Goal: Find specific page/section

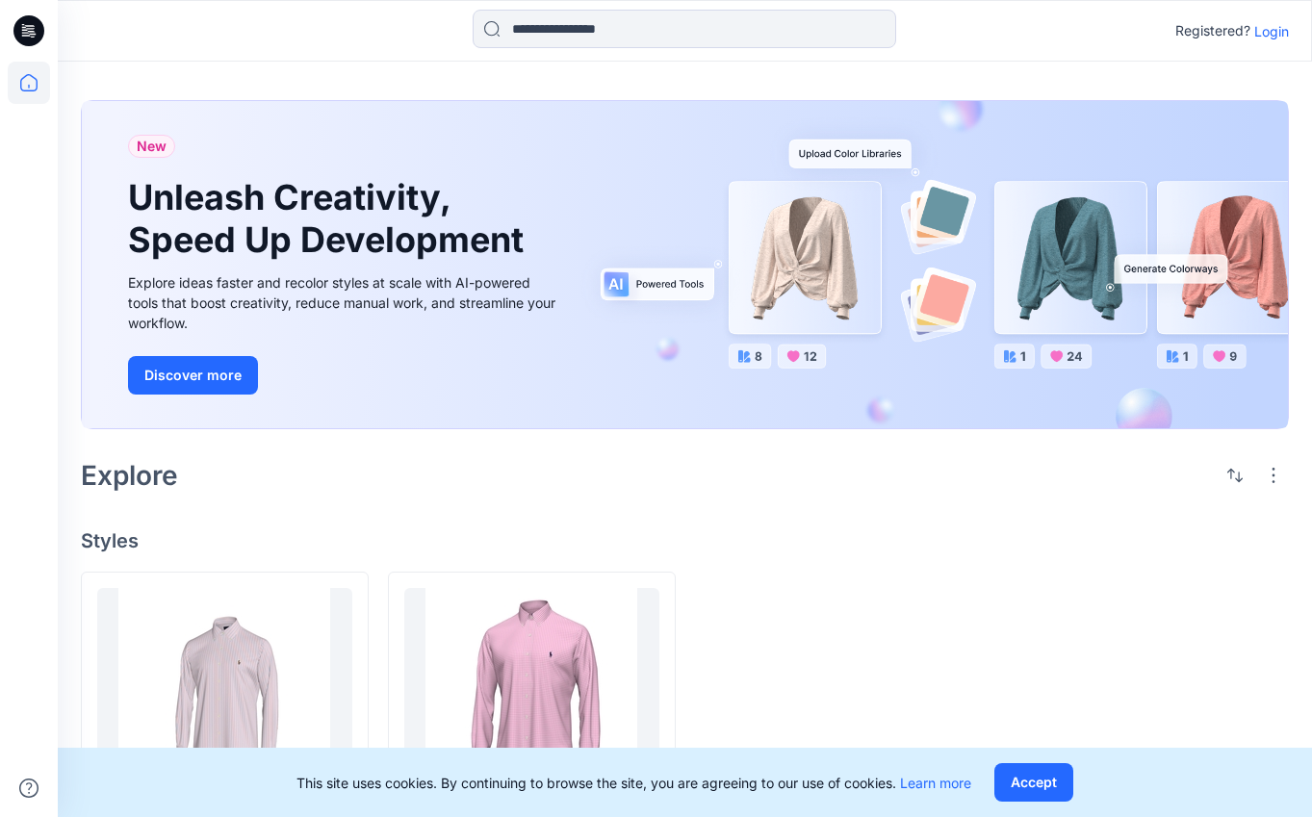
click at [1270, 27] on p "Login" at bounding box center [1271, 31] width 35 height 20
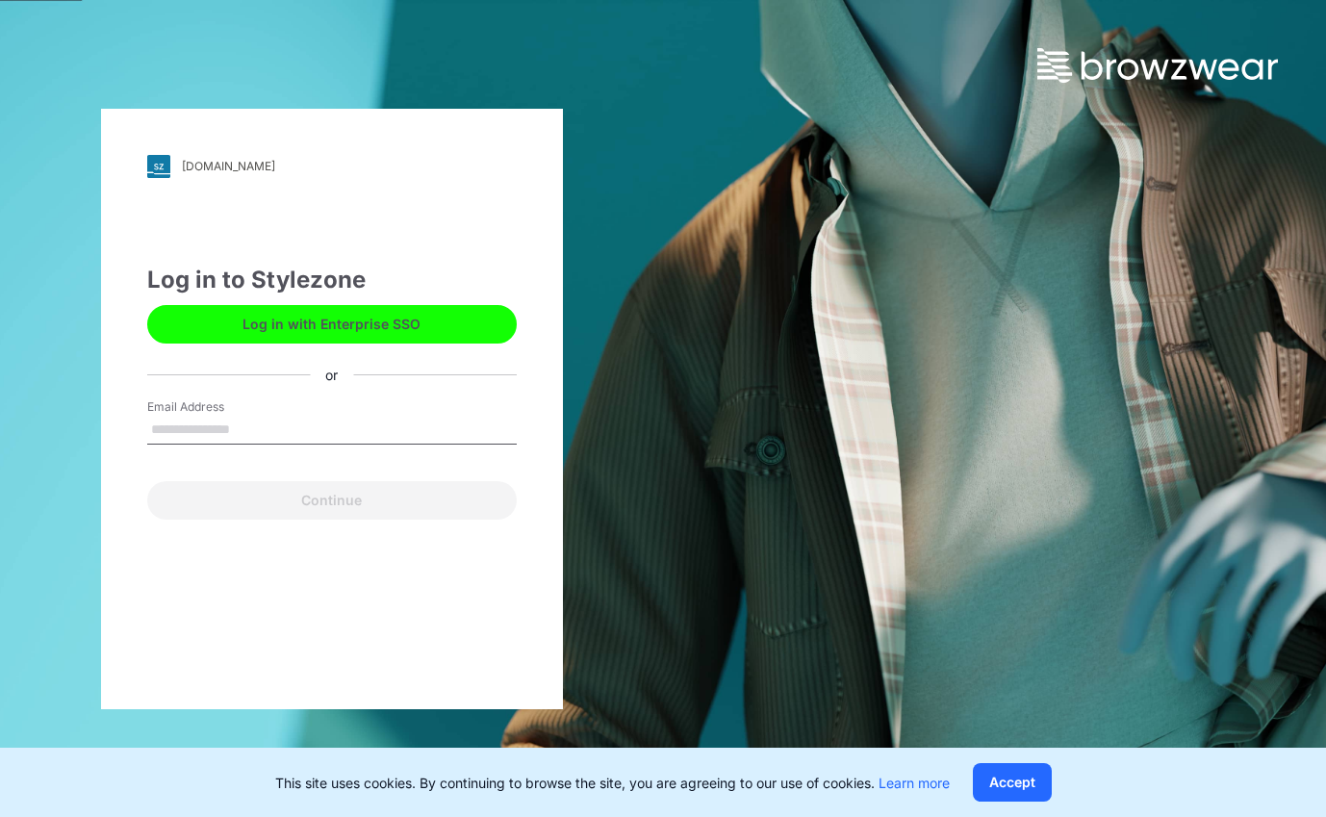
click at [392, 319] on button "Log in with Enterprise SSO" at bounding box center [332, 324] width 370 height 38
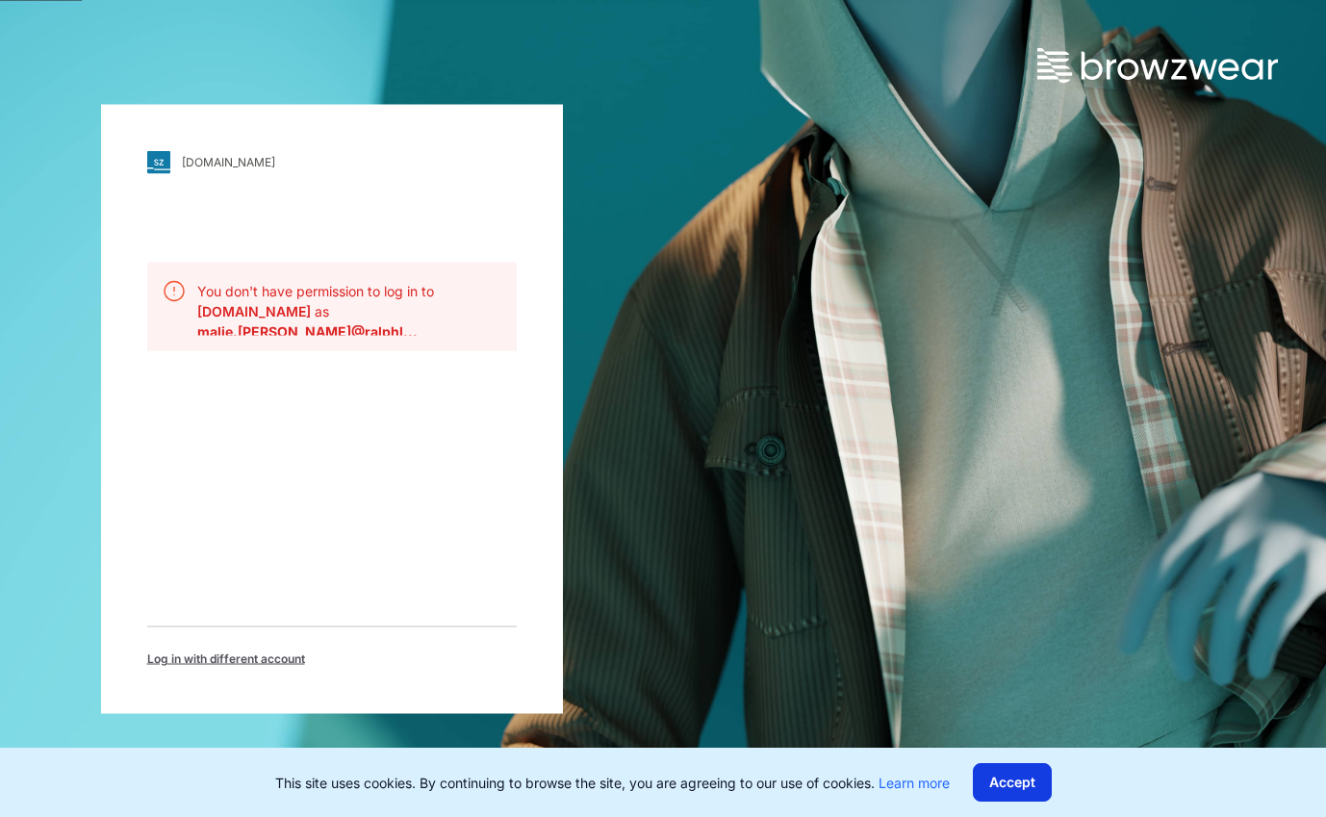
click at [1027, 781] on button "Accept" at bounding box center [1012, 782] width 79 height 38
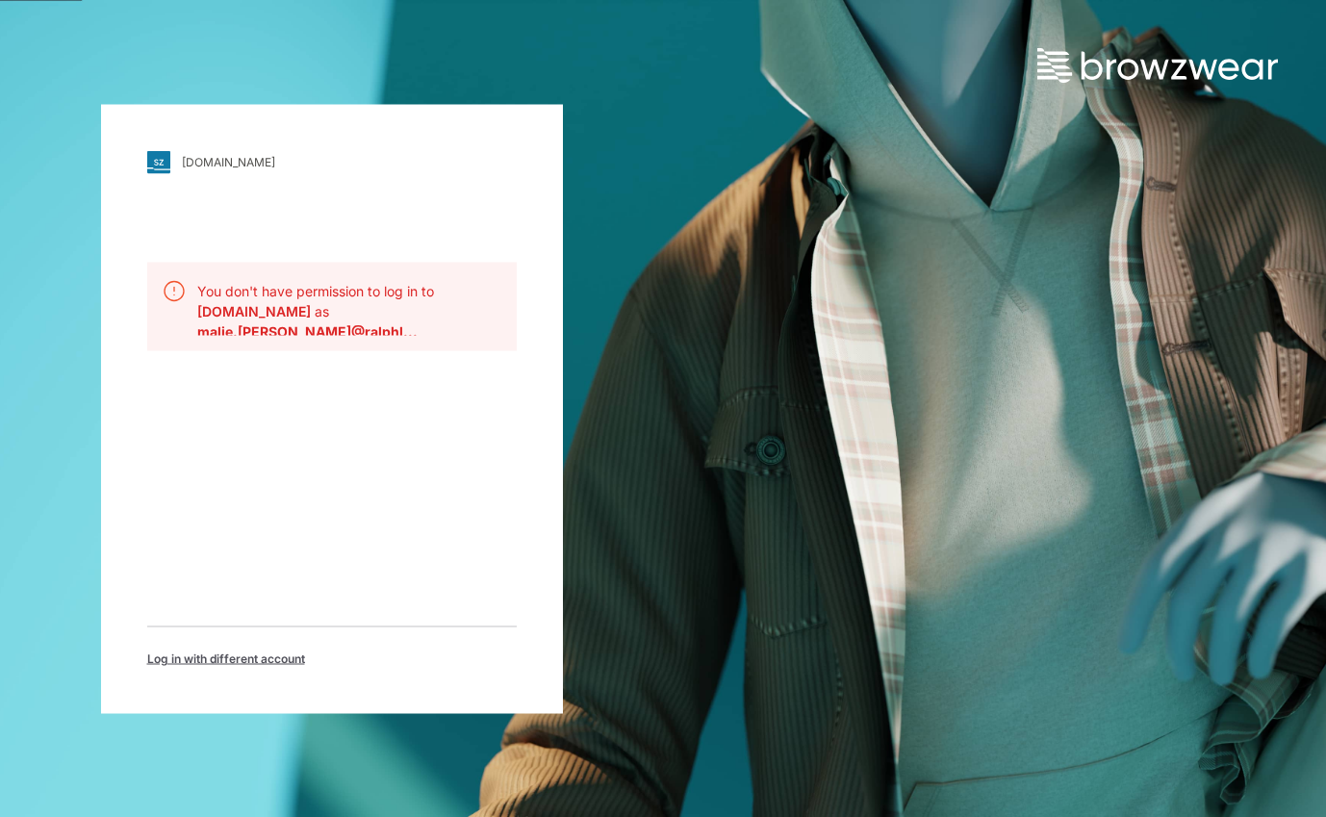
click at [361, 301] on p "You don't have permission to log in to [DOMAIN_NAME] as" at bounding box center [349, 300] width 304 height 40
click at [293, 328] on b "malie.[PERSON_NAME]@ralphl..." at bounding box center [307, 330] width 220 height 16
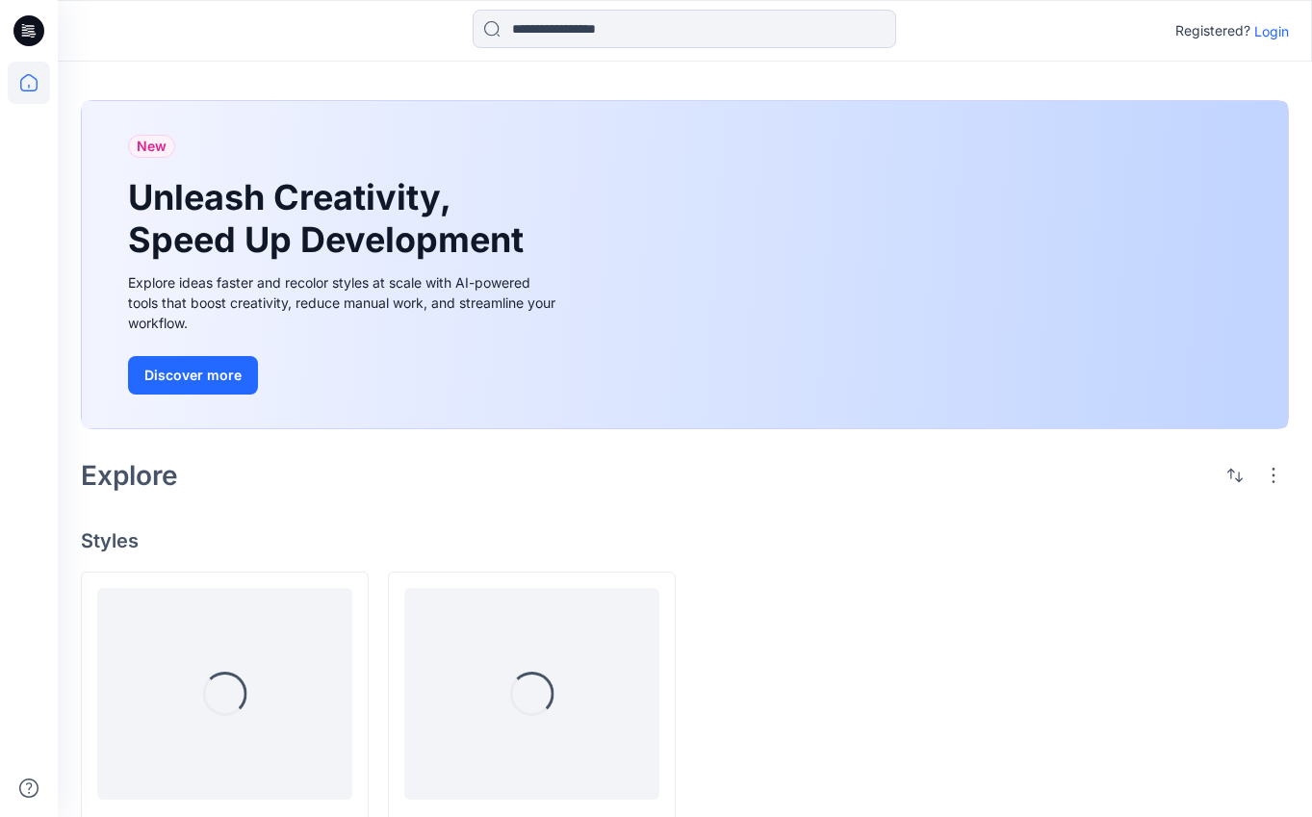
click at [1277, 26] on p "Login" at bounding box center [1271, 31] width 35 height 20
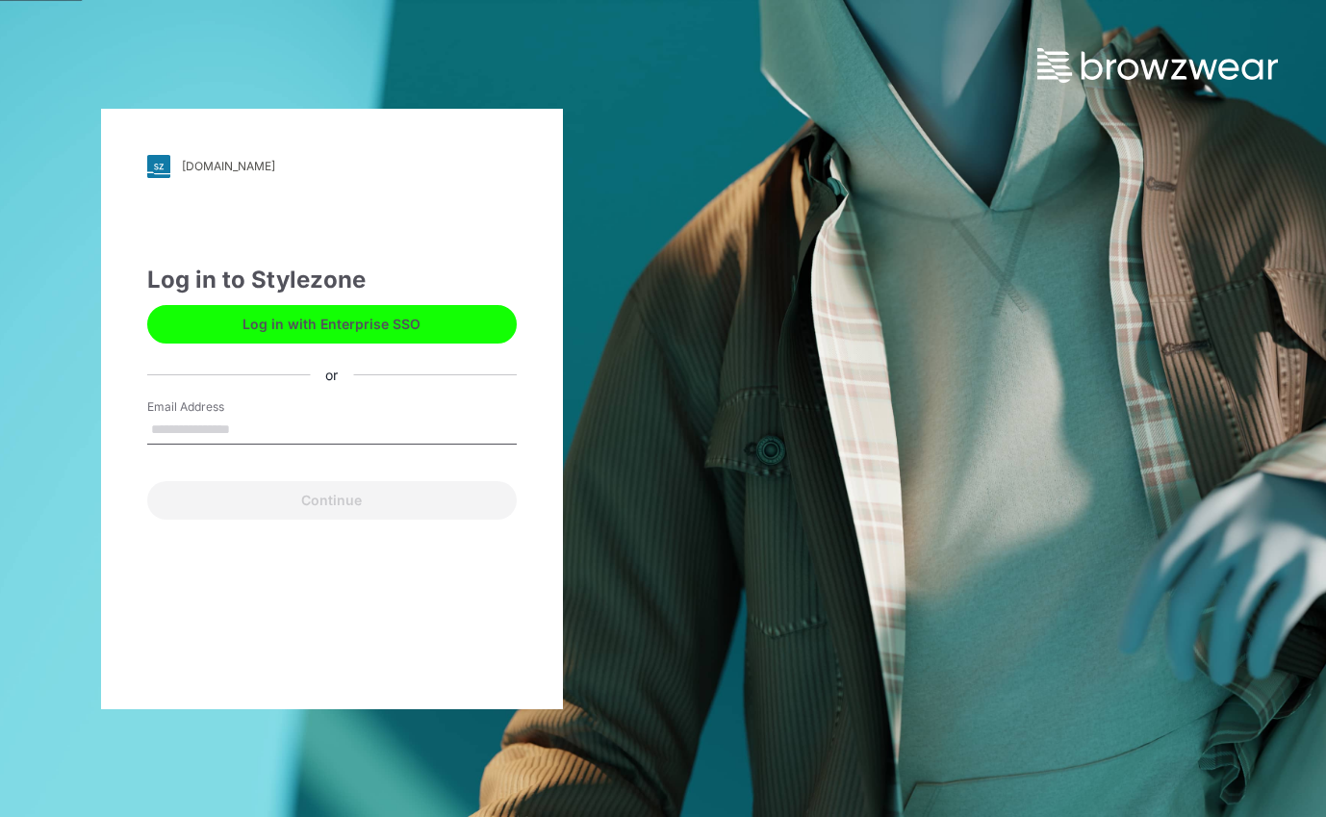
type input "**********"
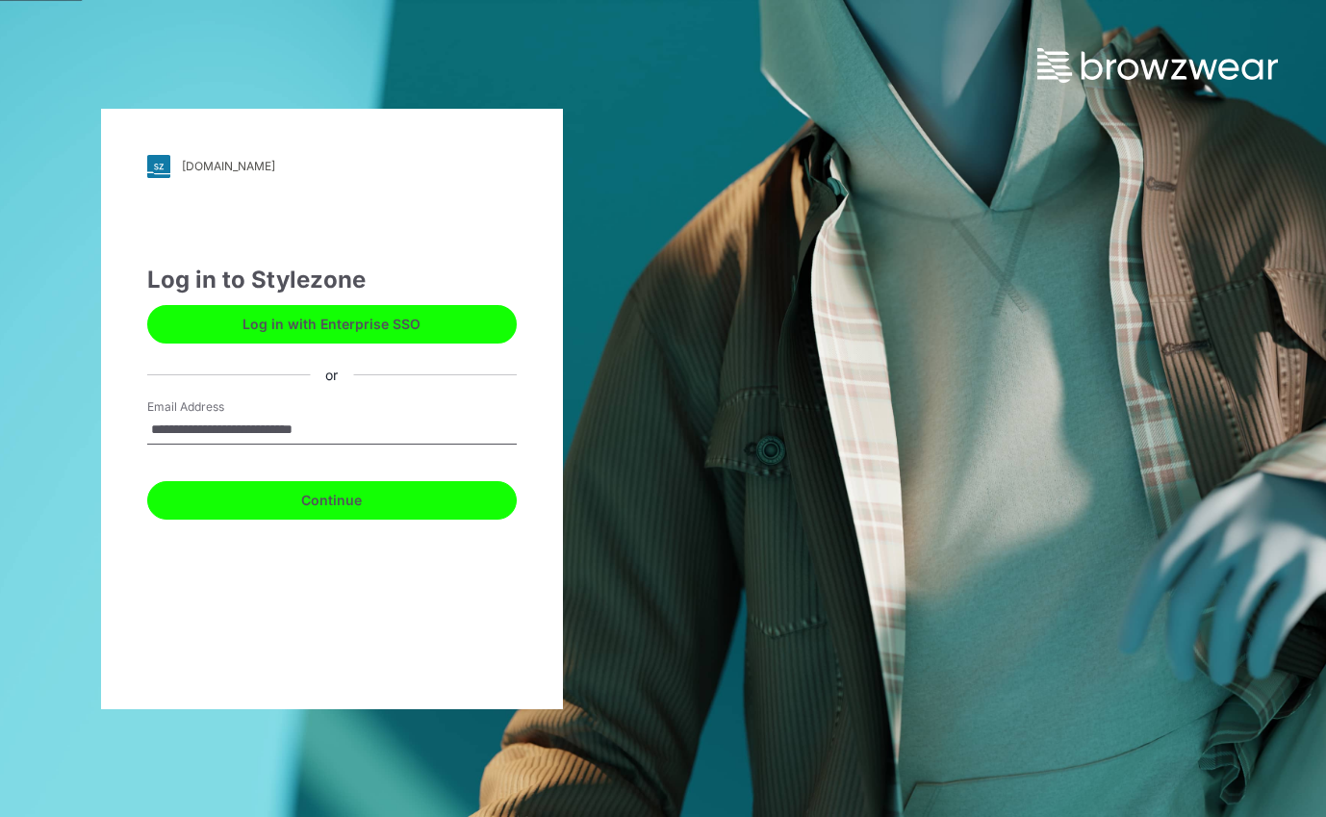
click at [331, 487] on button "Continue" at bounding box center [332, 500] width 370 height 38
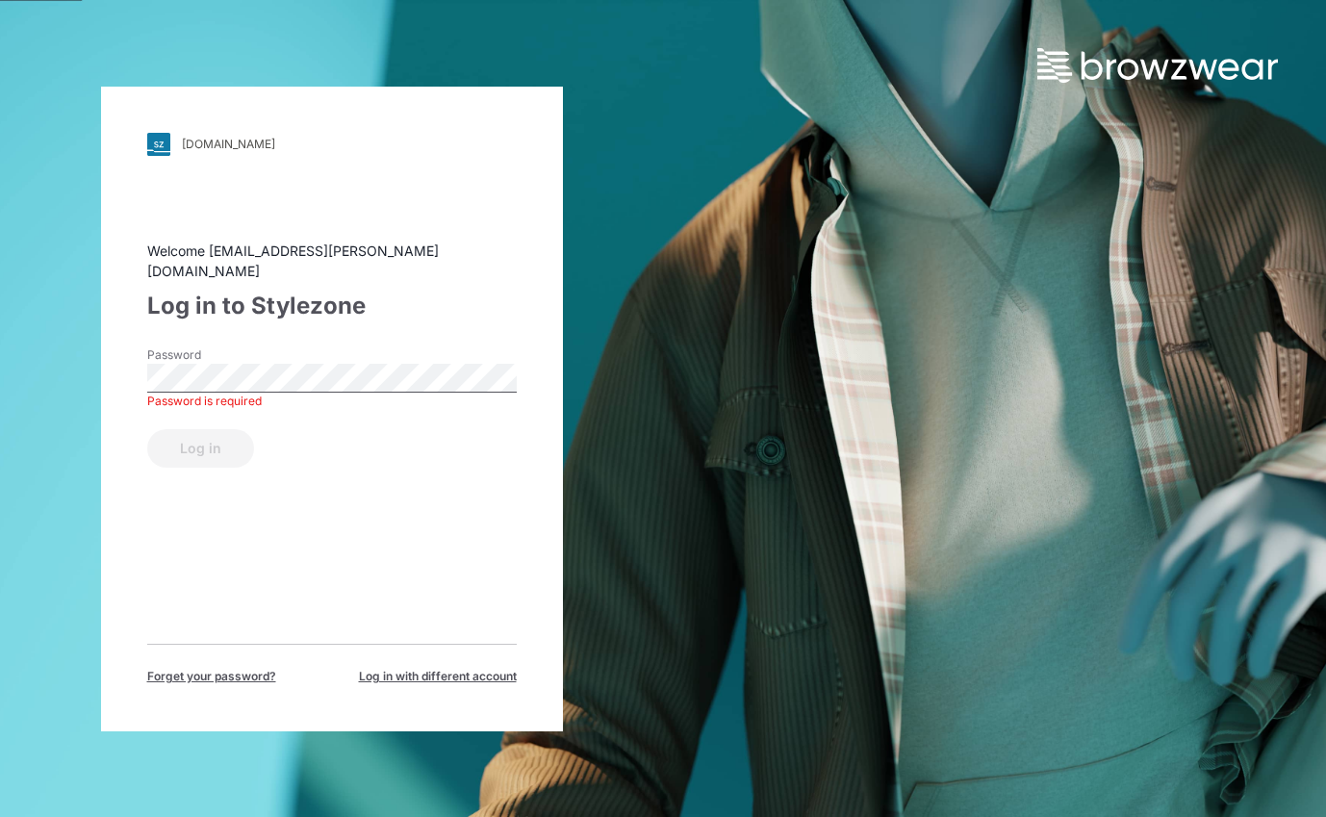
click at [174, 592] on div "Welcome [EMAIL_ADDRESS][PERSON_NAME][DOMAIN_NAME] Log in to Stylezone Password …" at bounding box center [332, 463] width 370 height 445
click at [147, 364] on div at bounding box center [147, 364] width 0 height 0
click at [147, 429] on button "Log in" at bounding box center [200, 448] width 107 height 38
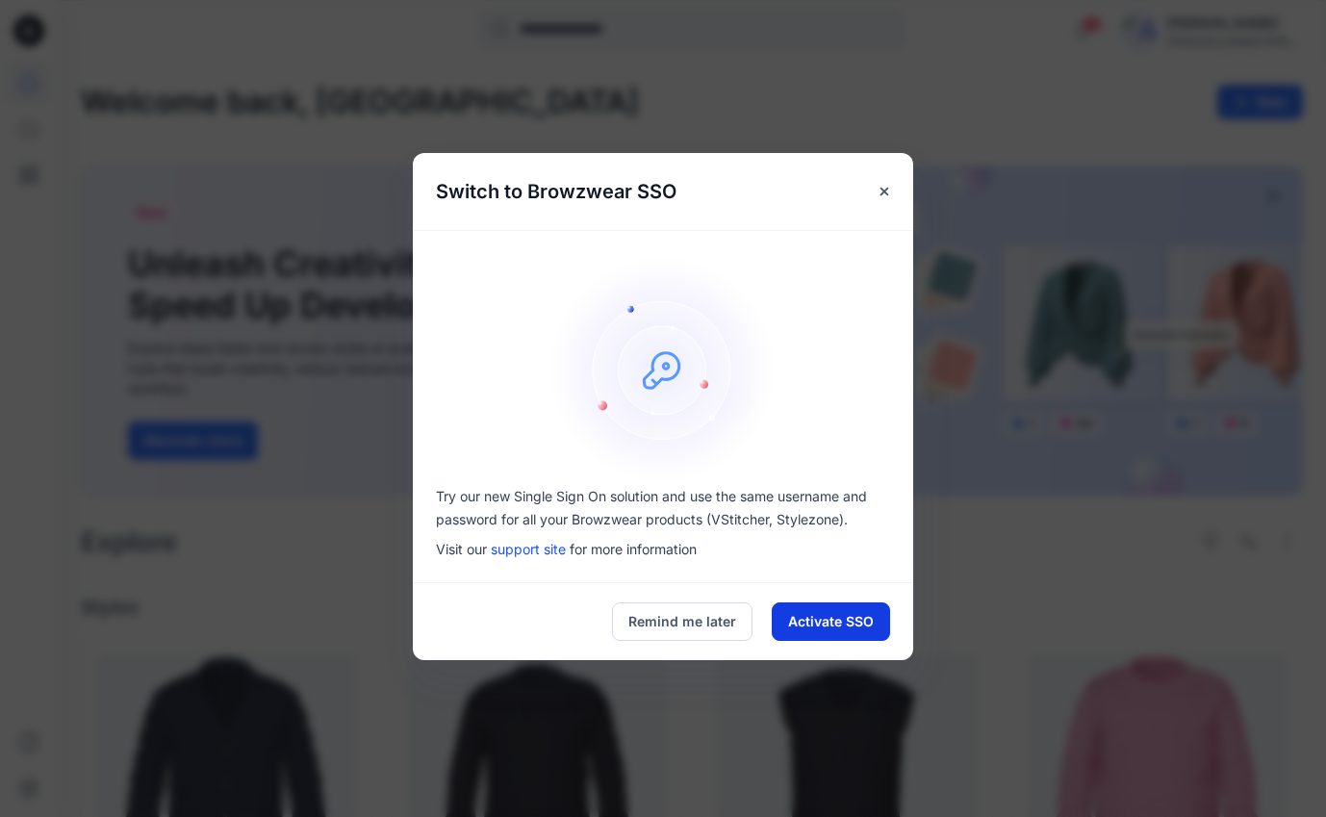
click at [828, 622] on button "Activate SSO" at bounding box center [831, 621] width 118 height 38
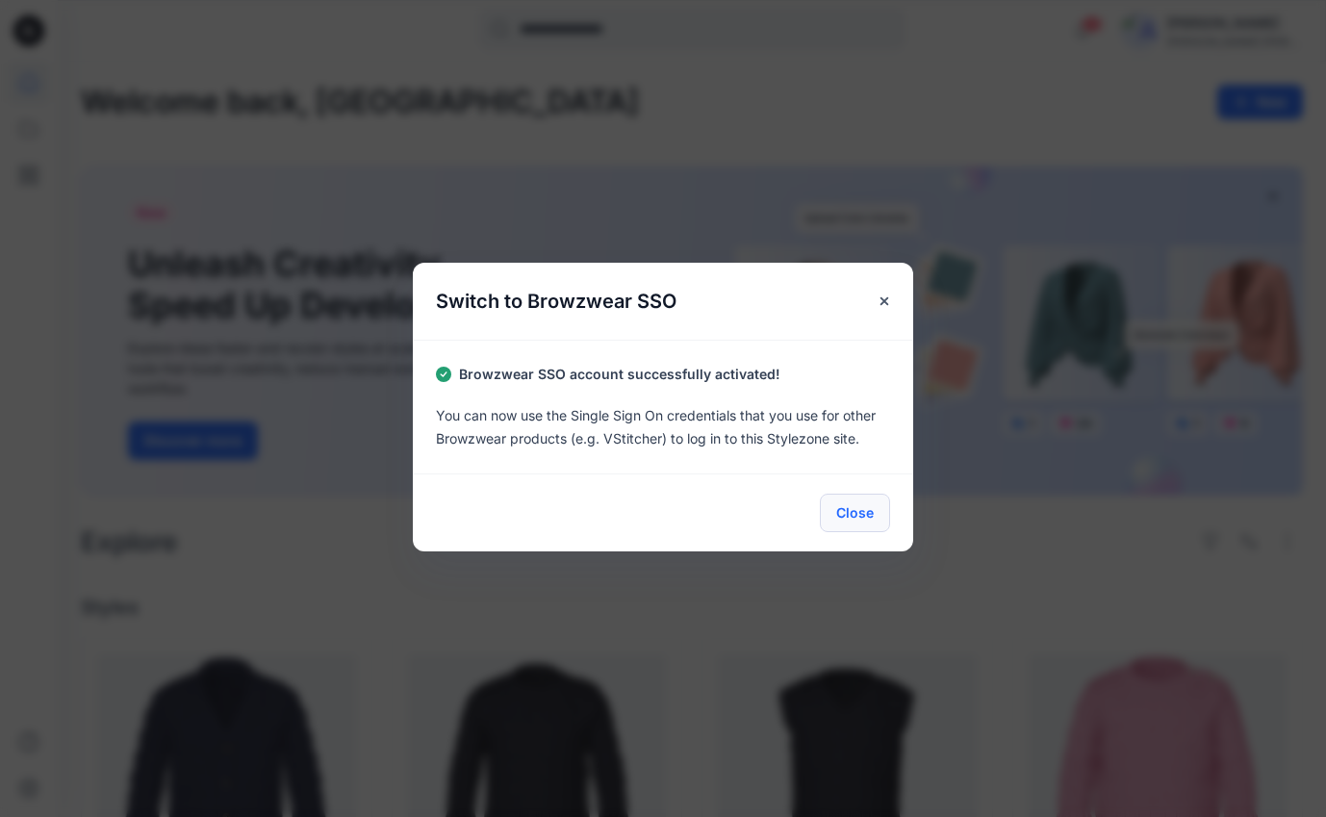
click at [858, 508] on button "Close" at bounding box center [855, 513] width 70 height 38
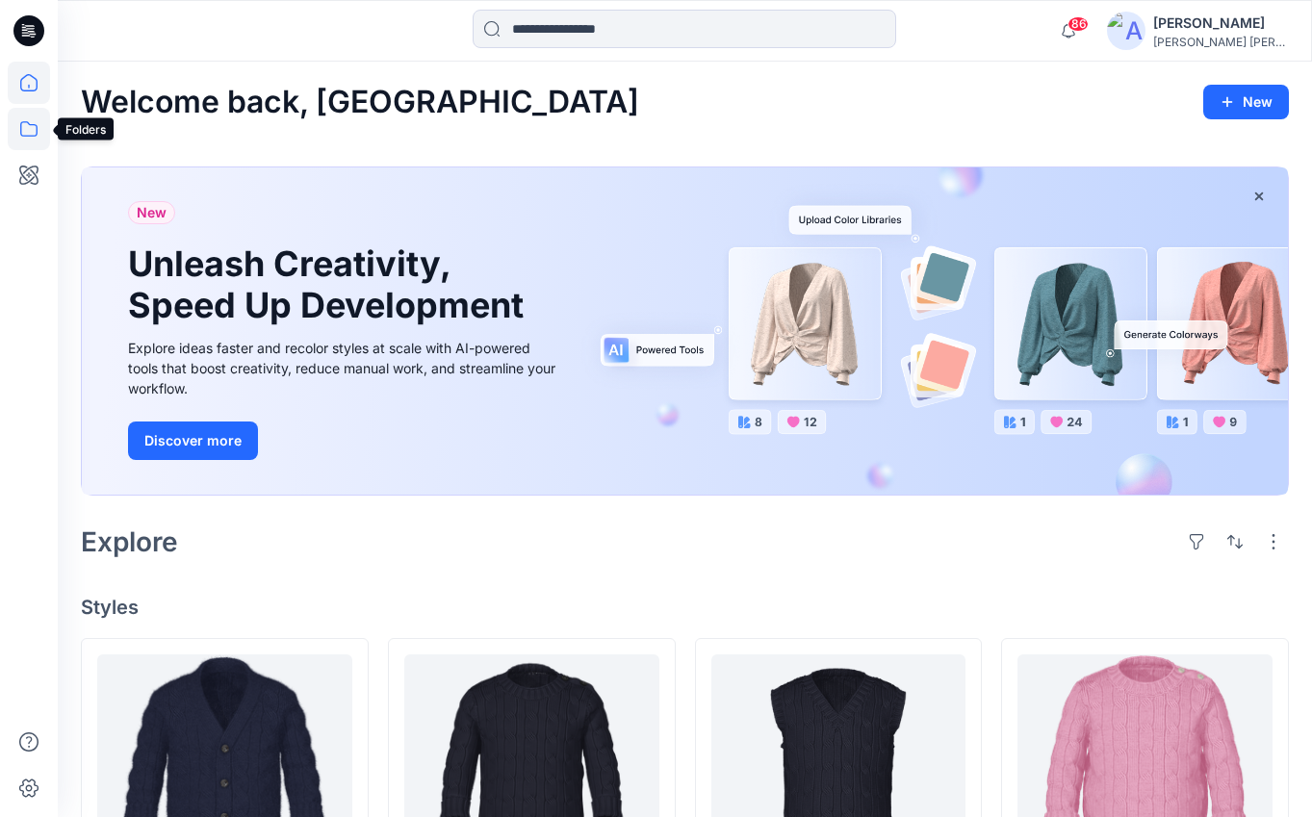
click at [31, 131] on icon at bounding box center [29, 129] width 42 height 42
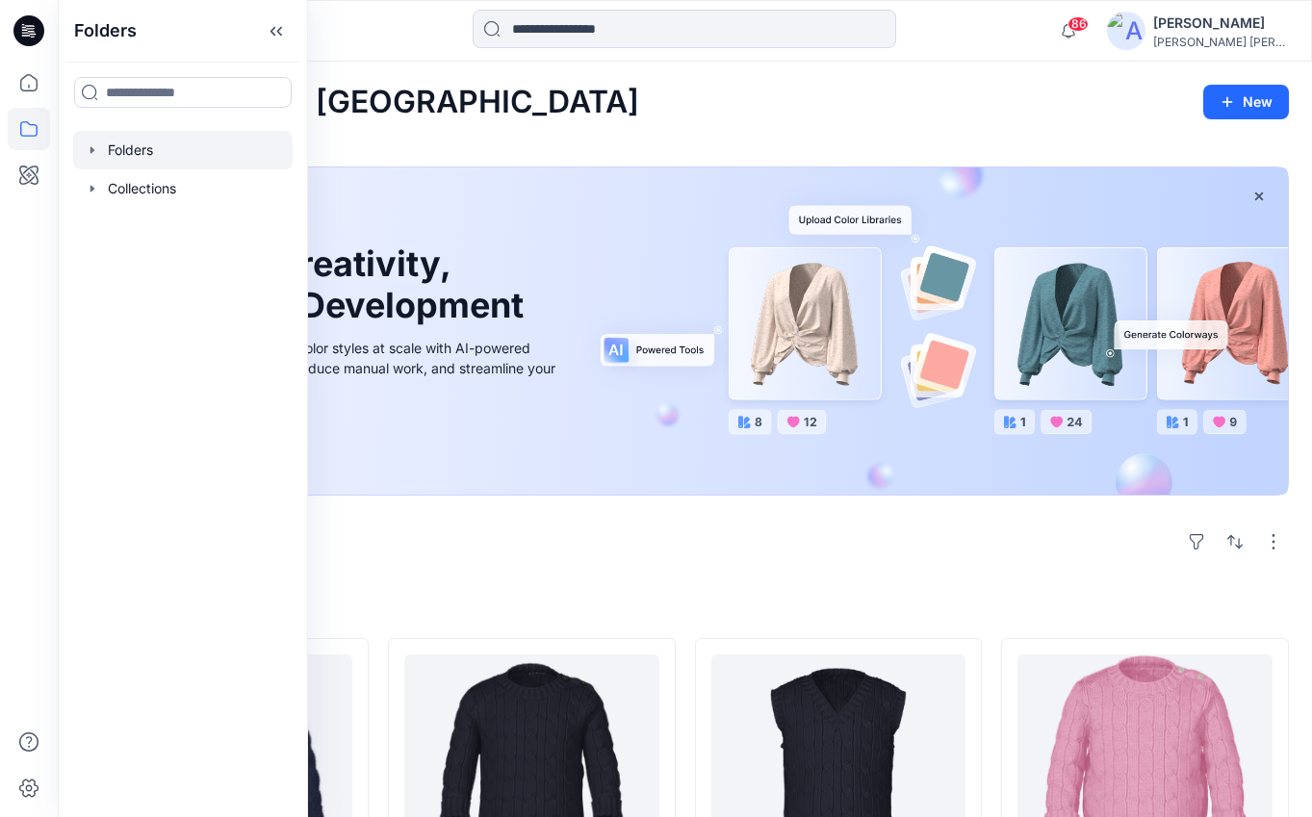
click at [125, 146] on div at bounding box center [182, 150] width 219 height 38
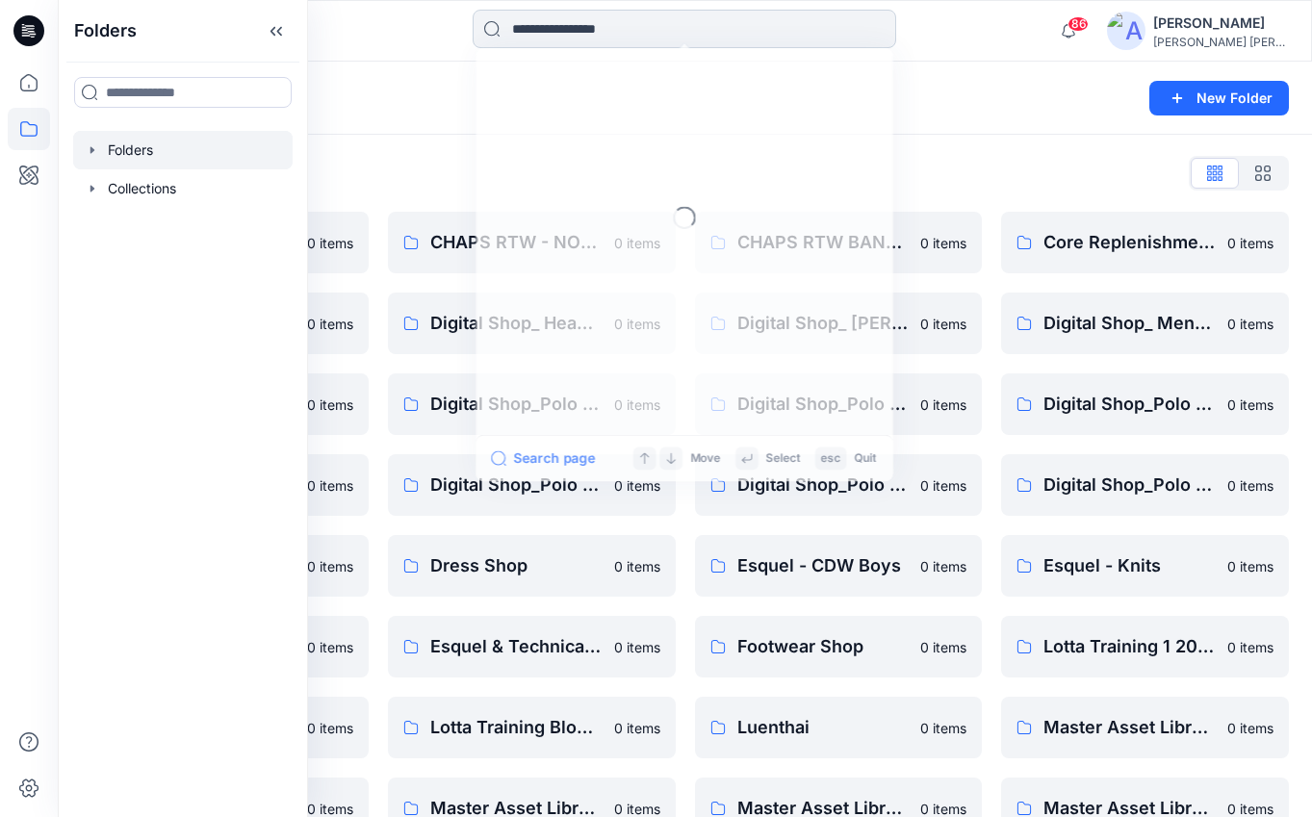
click at [639, 27] on input at bounding box center [683, 29] width 423 height 38
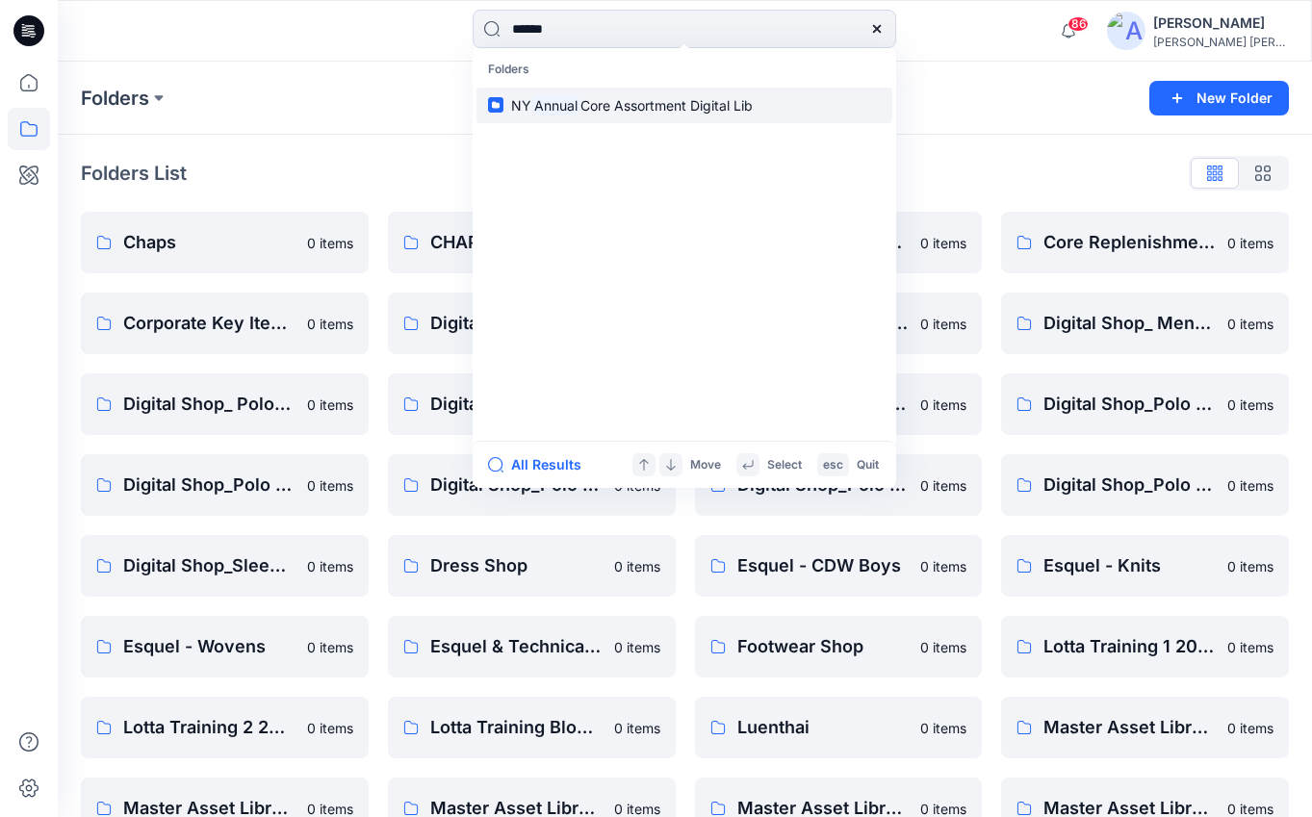
type input "******"
click at [593, 102] on span "Core Assortment Digital Lib" at bounding box center [666, 105] width 172 height 16
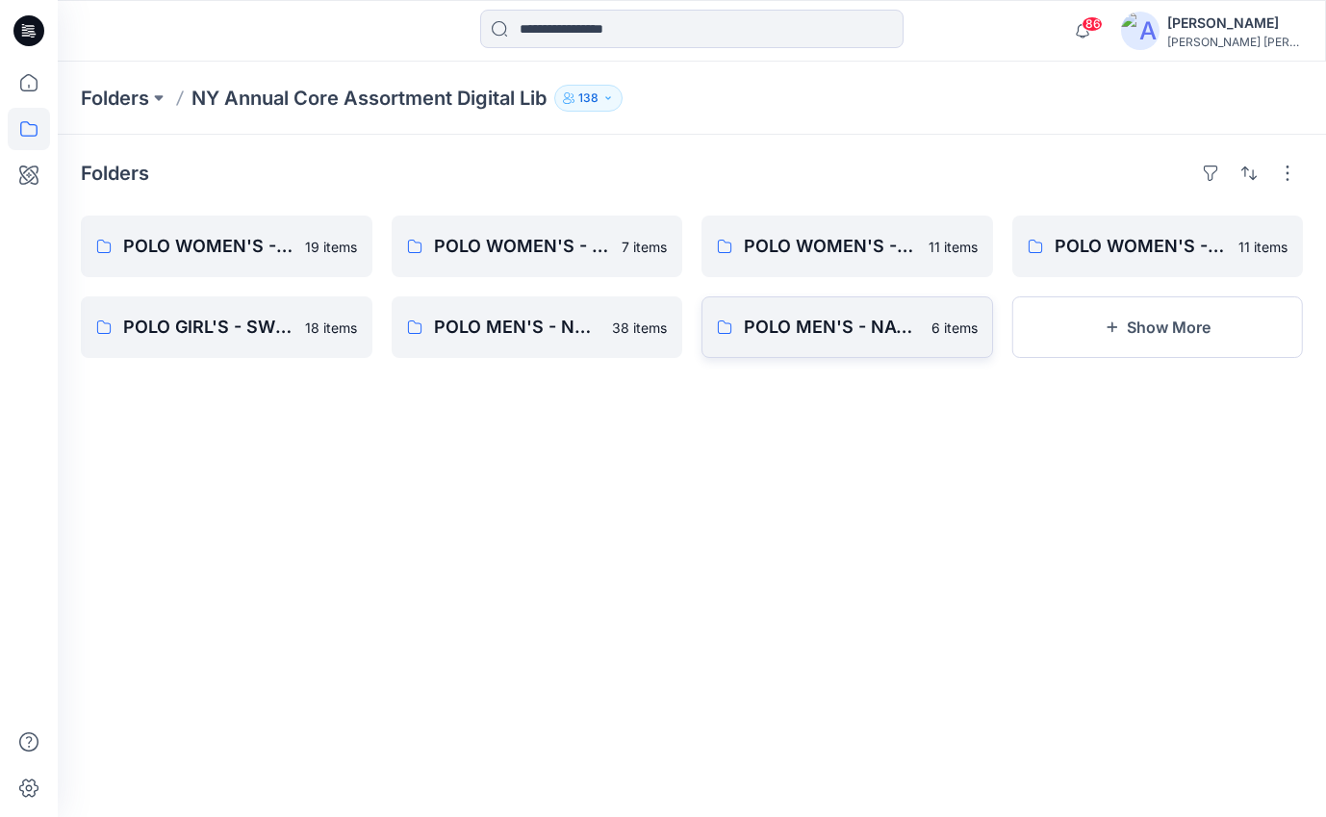
click at [808, 323] on p "POLO MEN'S - NAVY/ GOLD - SHORTS" at bounding box center [832, 327] width 176 height 27
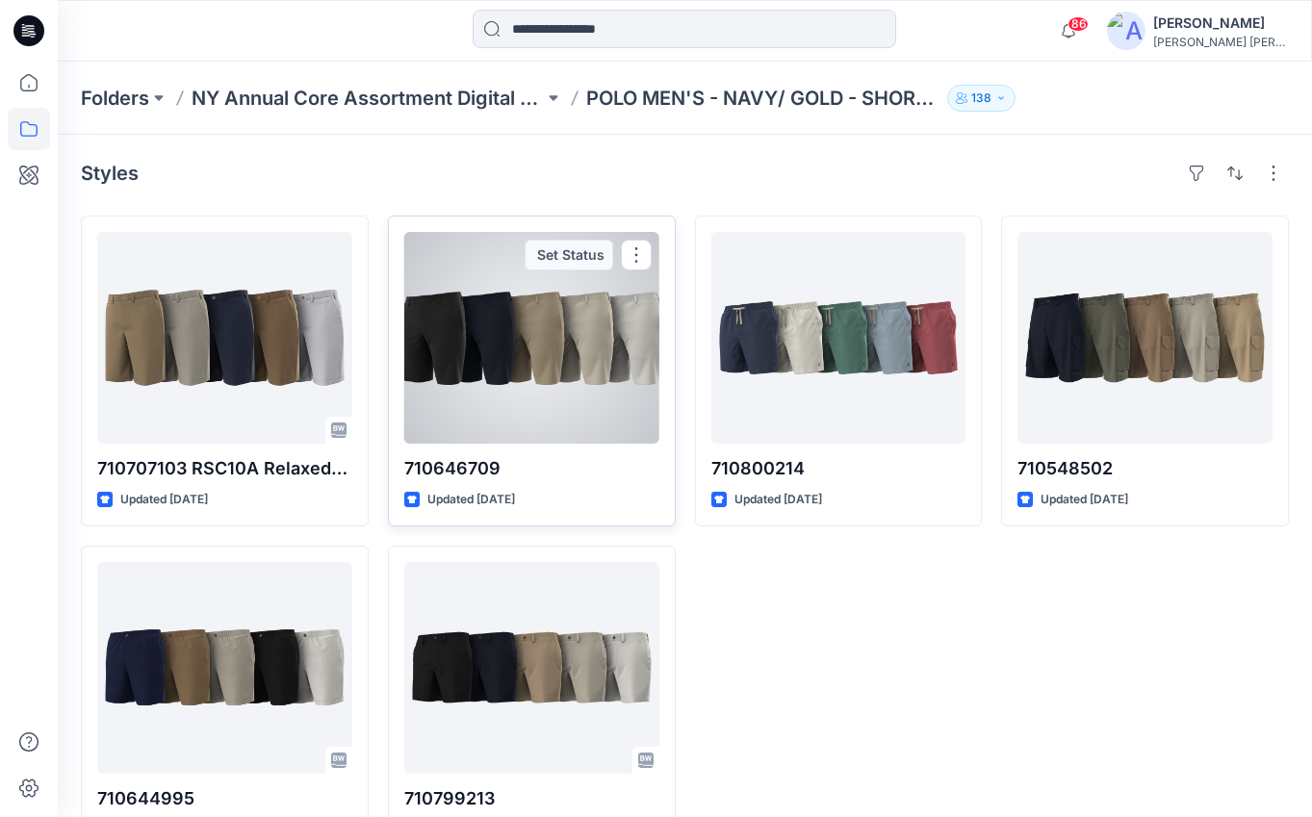
click at [568, 327] on div at bounding box center [531, 338] width 255 height 212
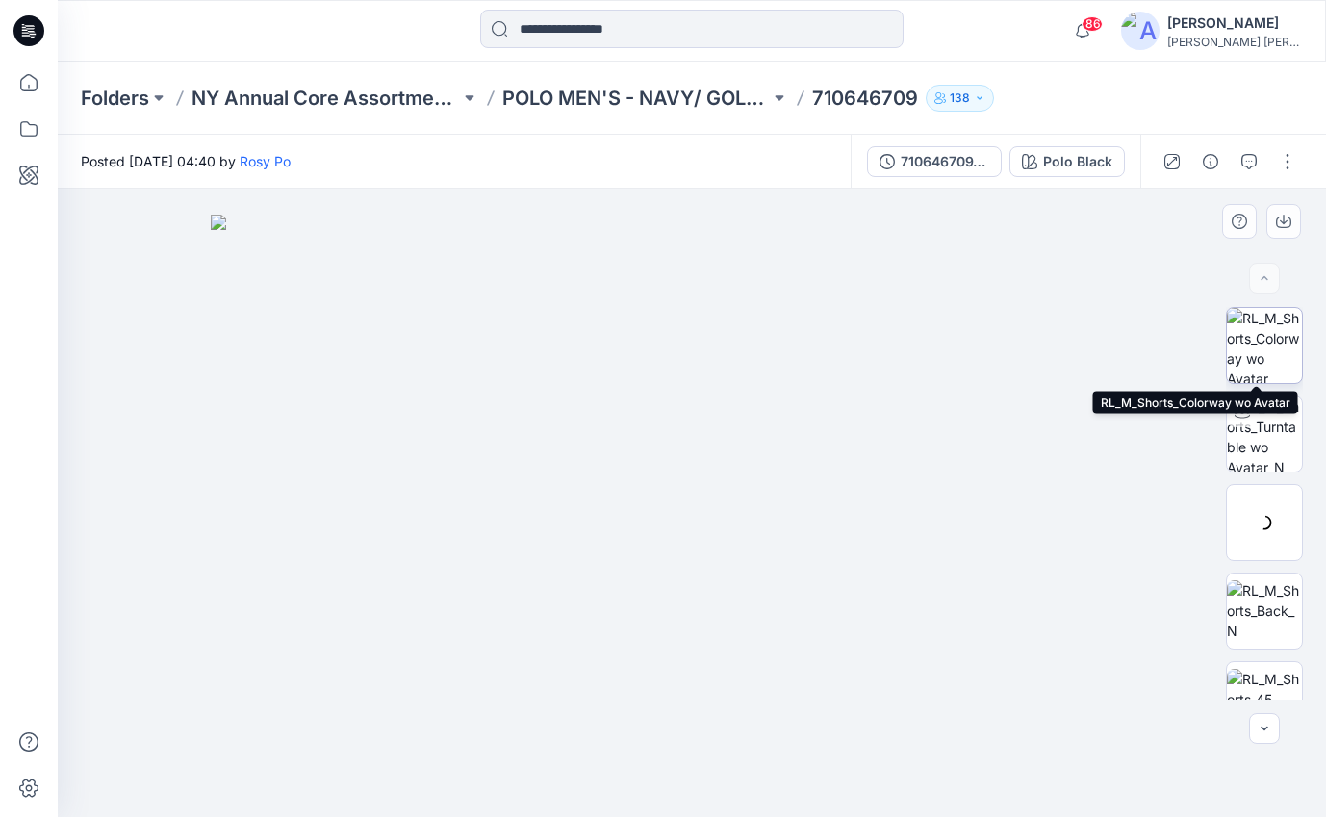
click at [1258, 336] on img at bounding box center [1264, 345] width 75 height 75
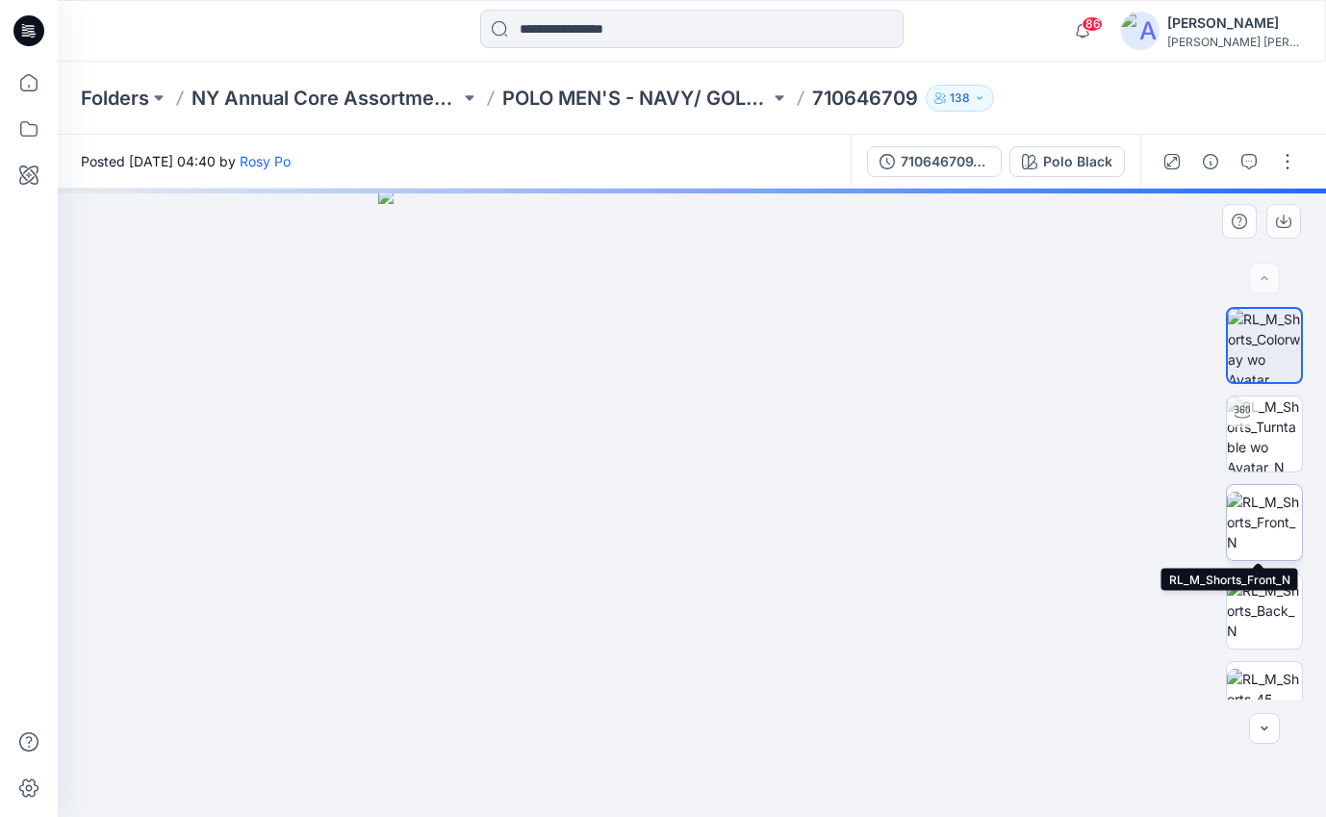
click at [1248, 539] on img at bounding box center [1264, 522] width 75 height 61
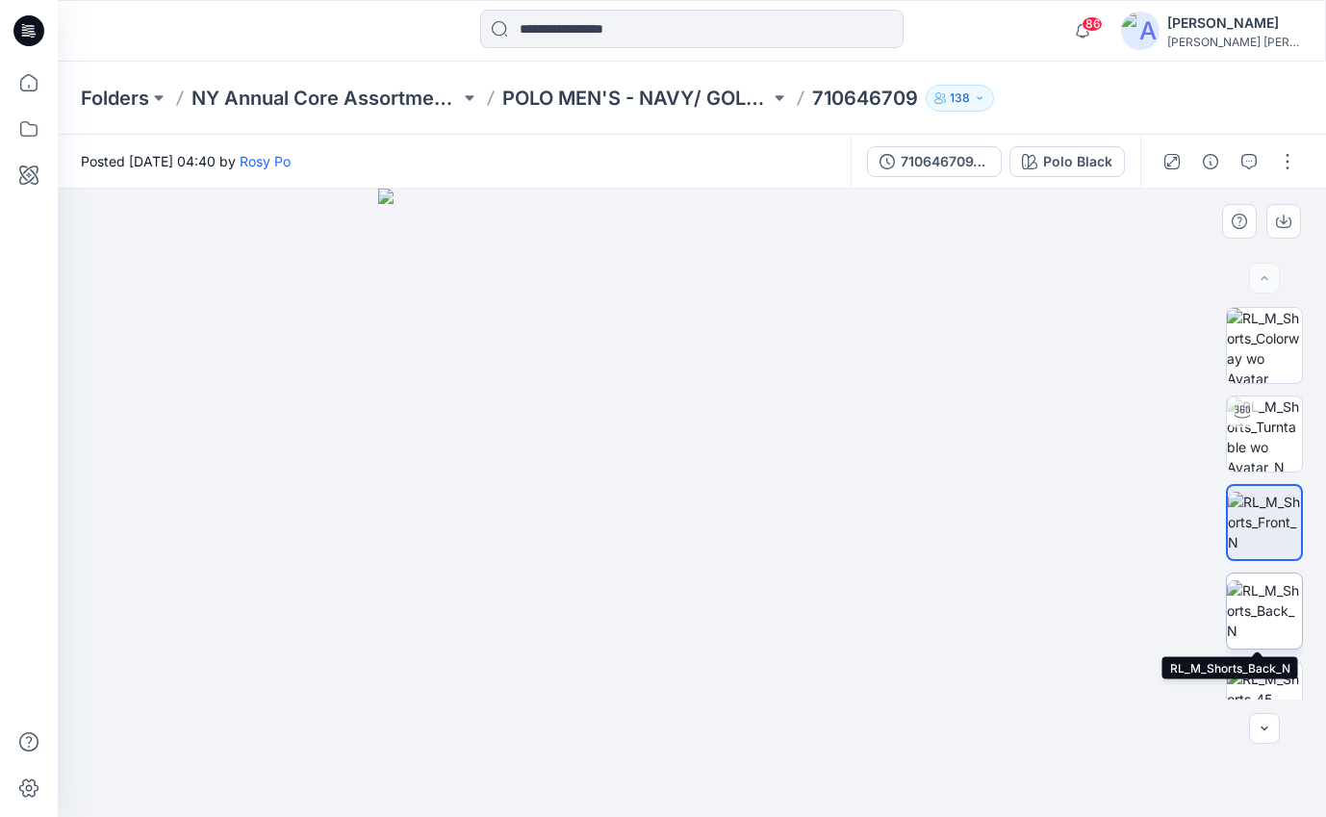
click at [1261, 607] on img at bounding box center [1264, 610] width 75 height 61
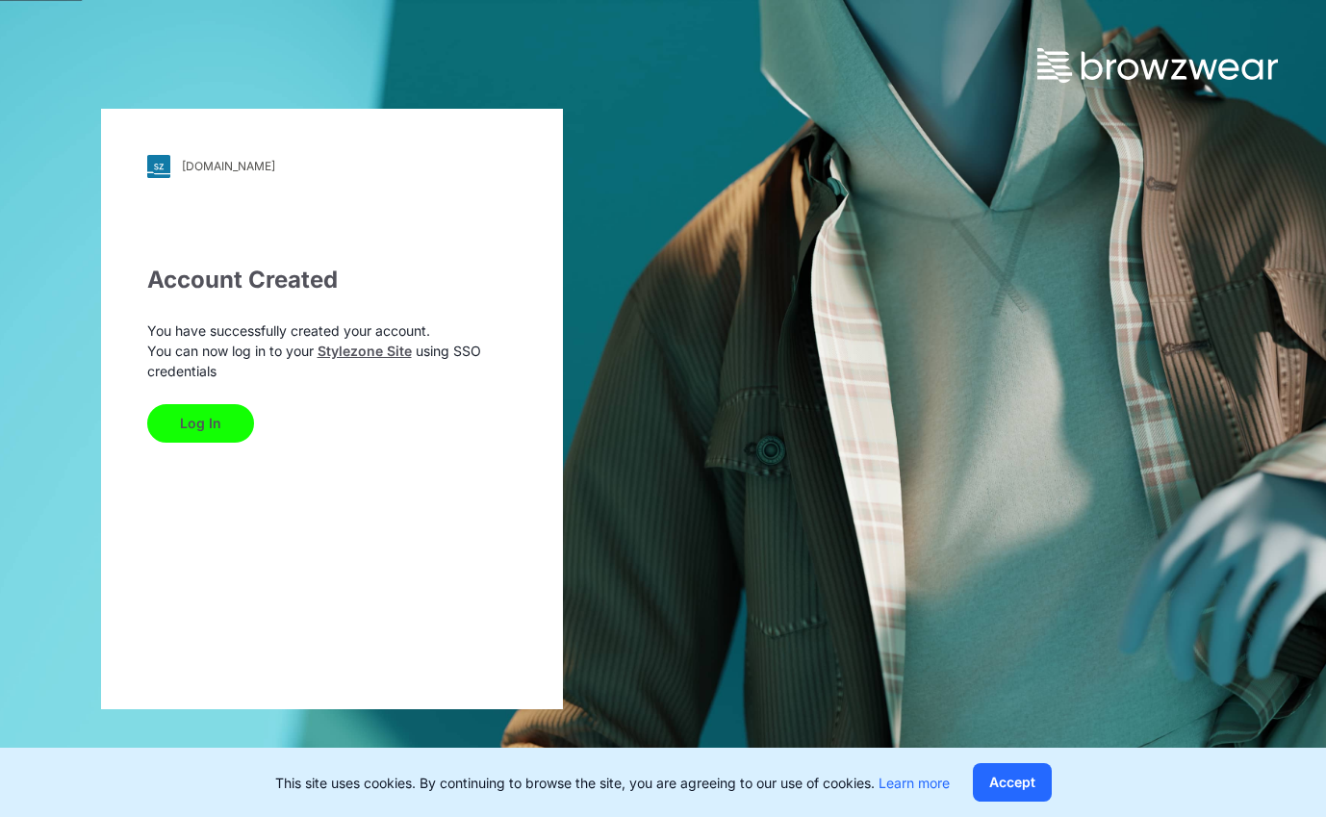
click at [196, 420] on button "Log In" at bounding box center [200, 423] width 107 height 38
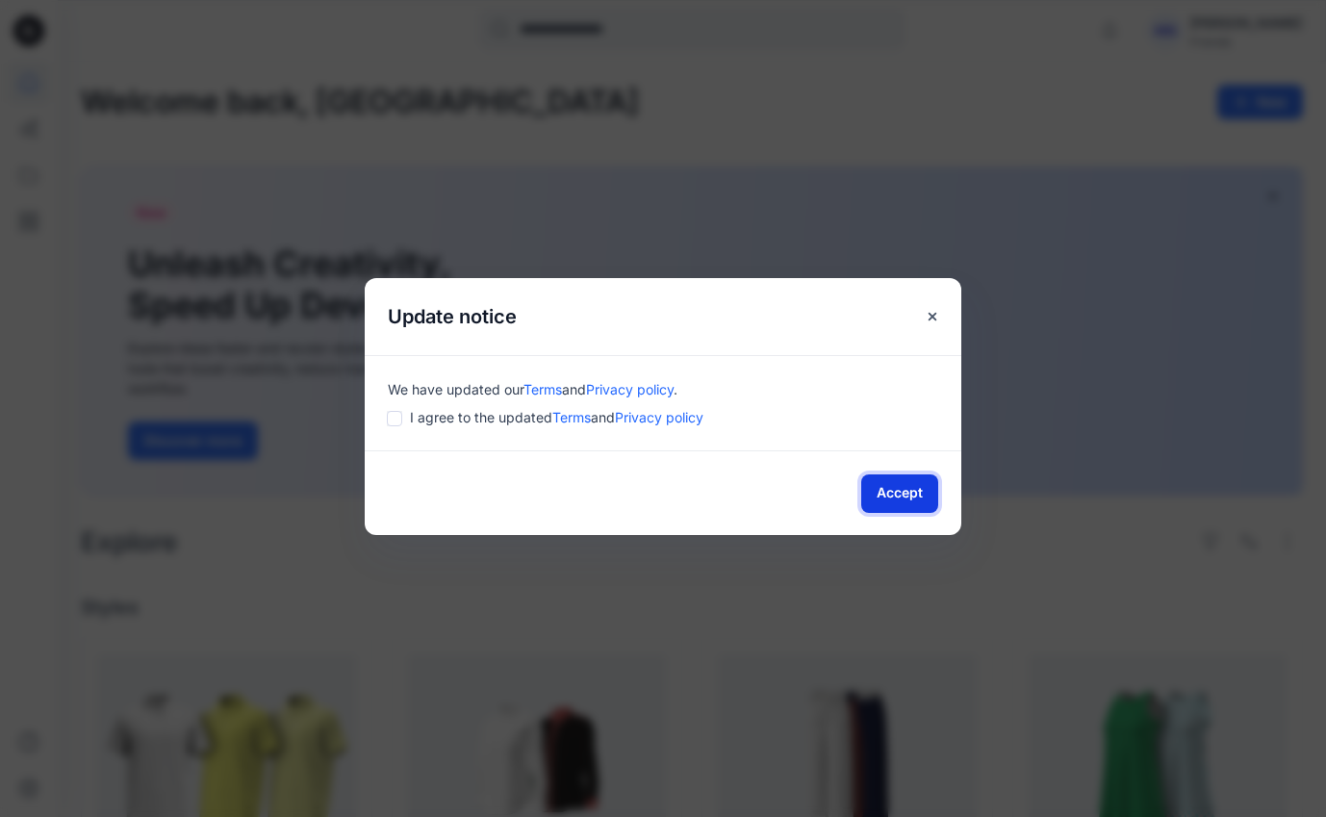
click at [892, 489] on button "Accept" at bounding box center [899, 493] width 77 height 38
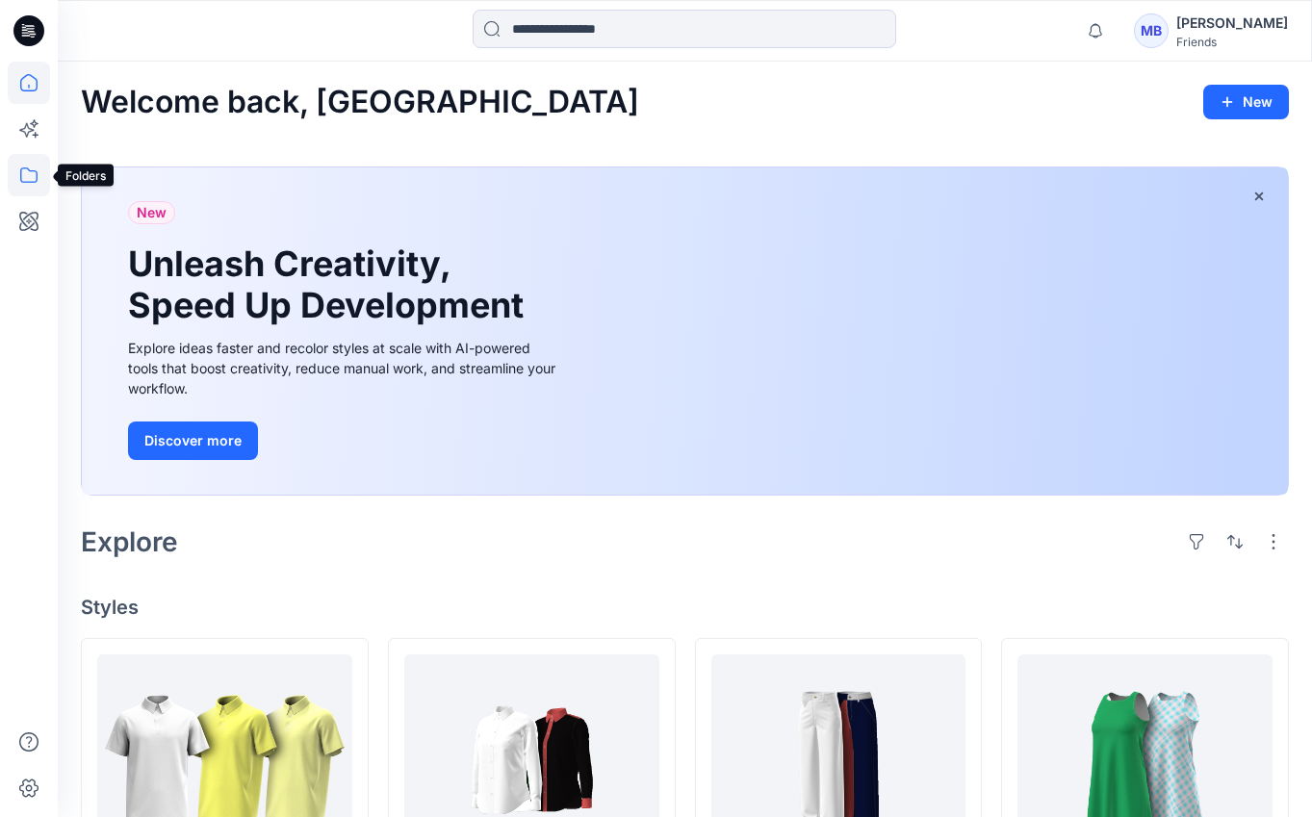
click at [29, 171] on icon at bounding box center [29, 175] width 42 height 42
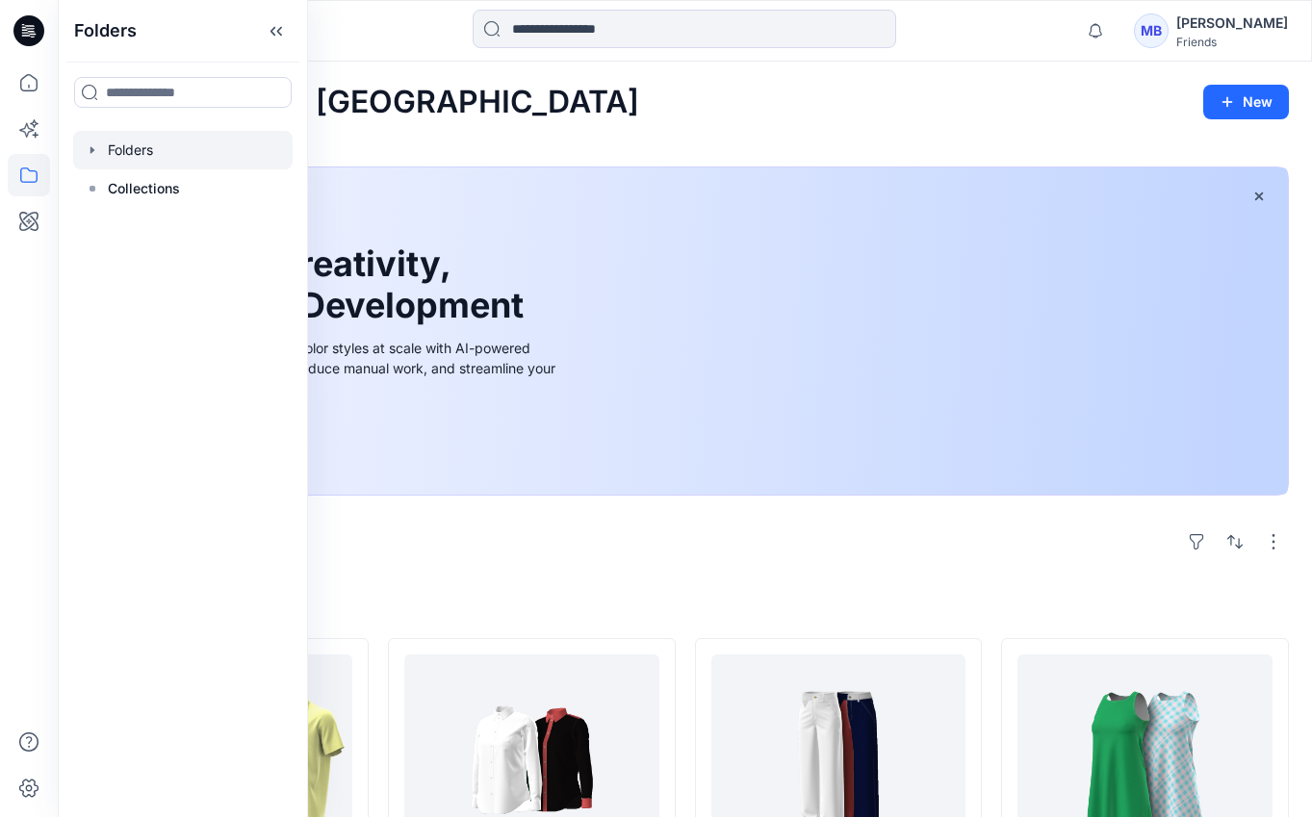
click at [134, 146] on div at bounding box center [182, 150] width 219 height 38
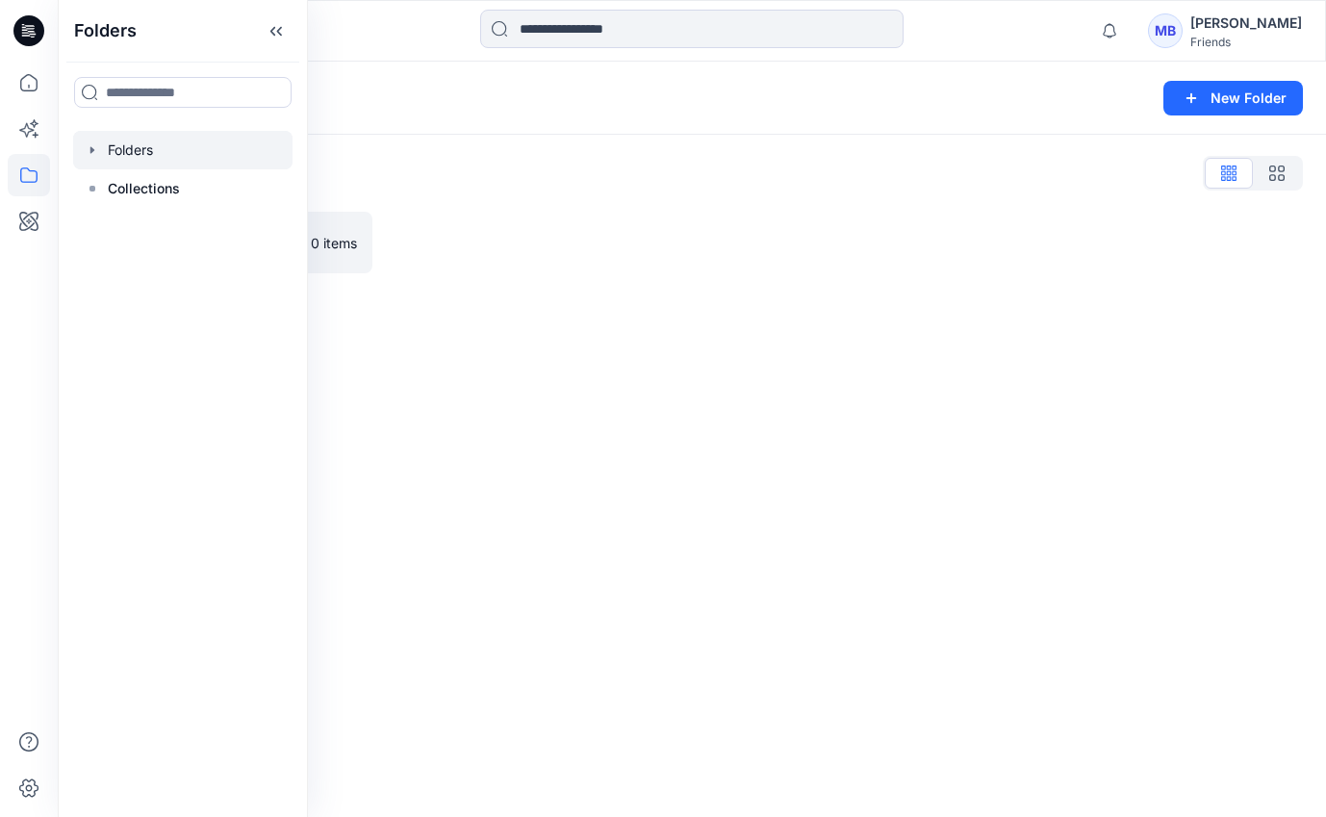
click at [495, 260] on div at bounding box center [538, 243] width 292 height 62
